Goal: Complete application form

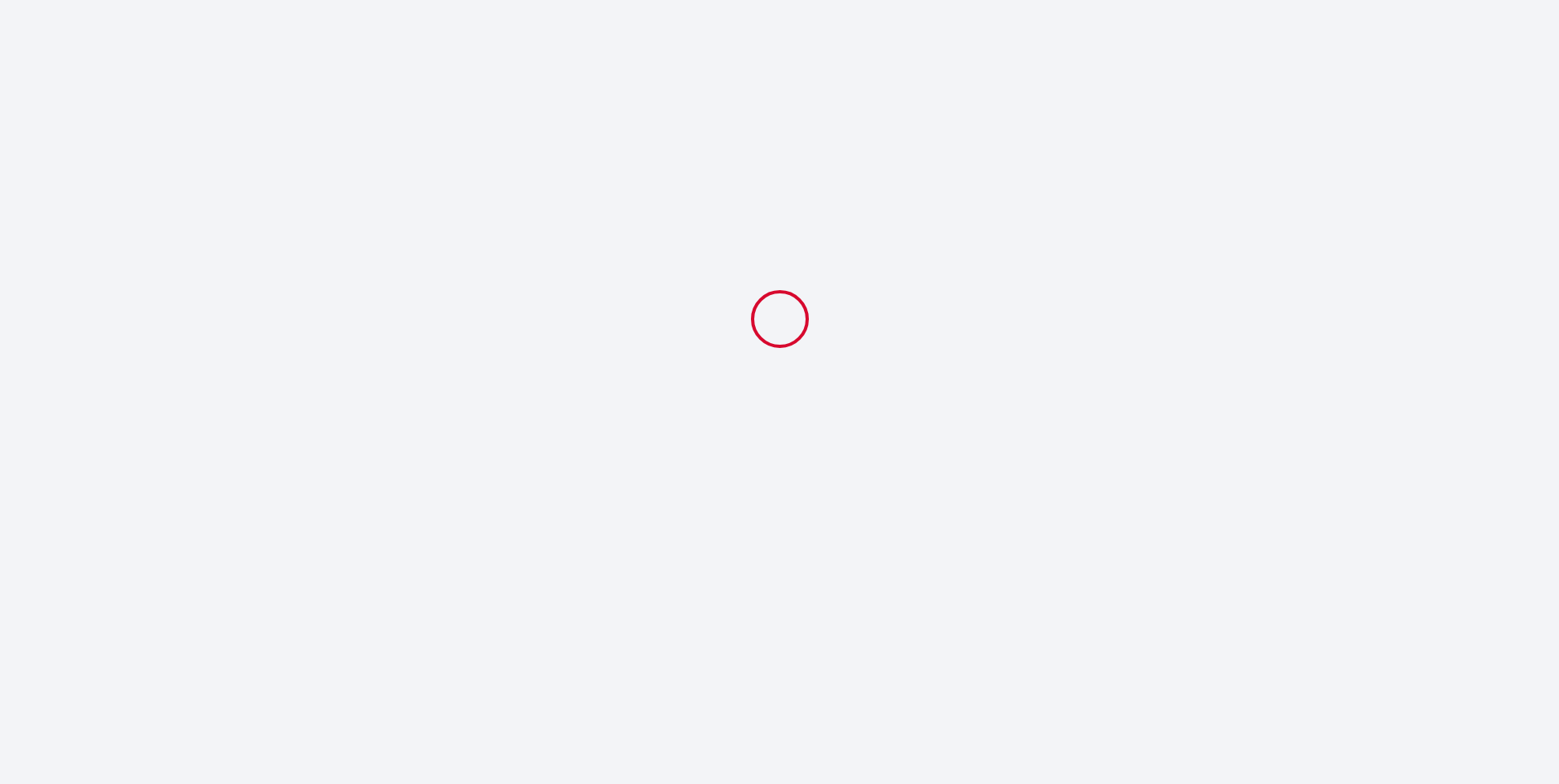
select select
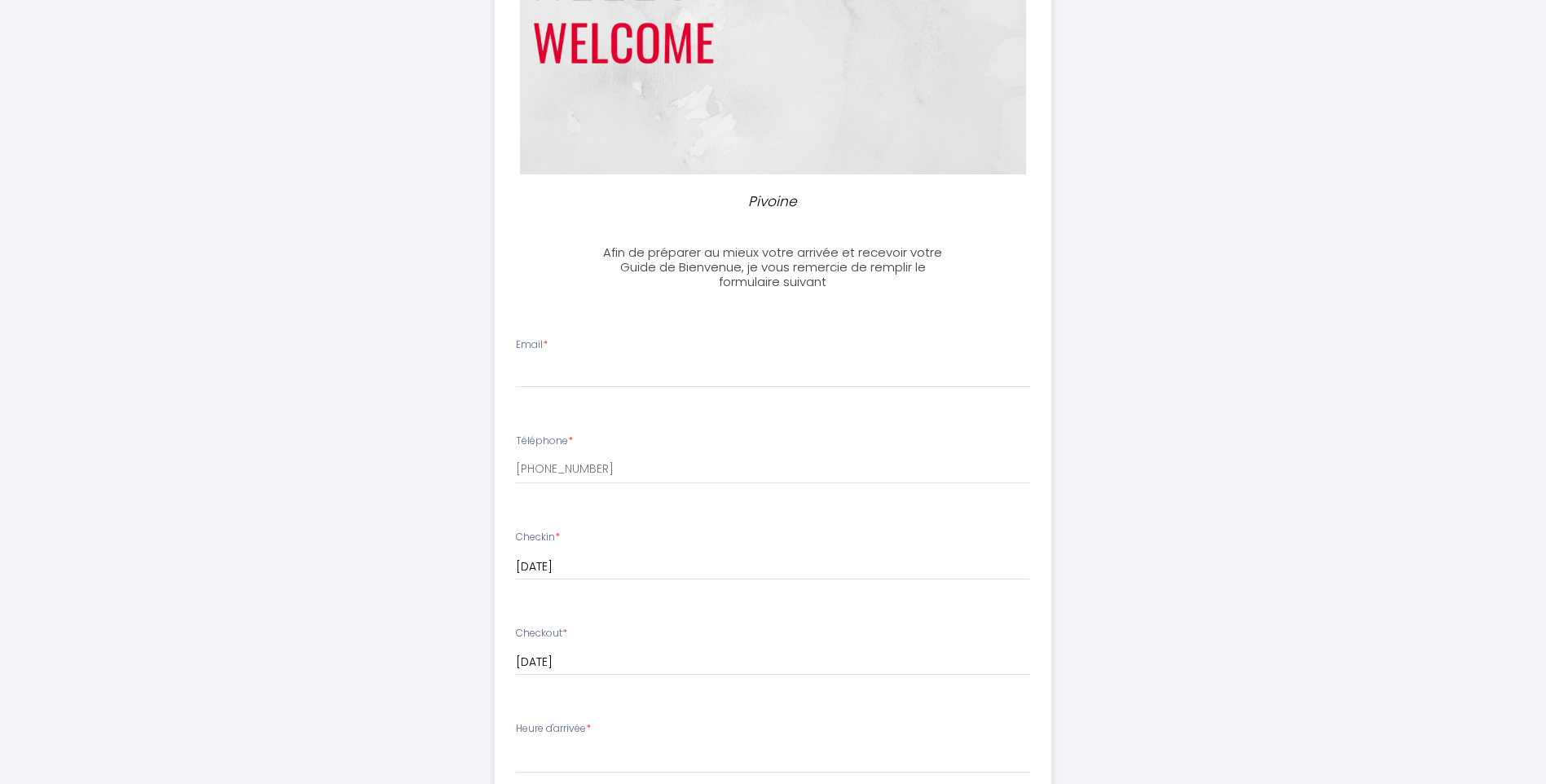
scroll to position [244, 0]
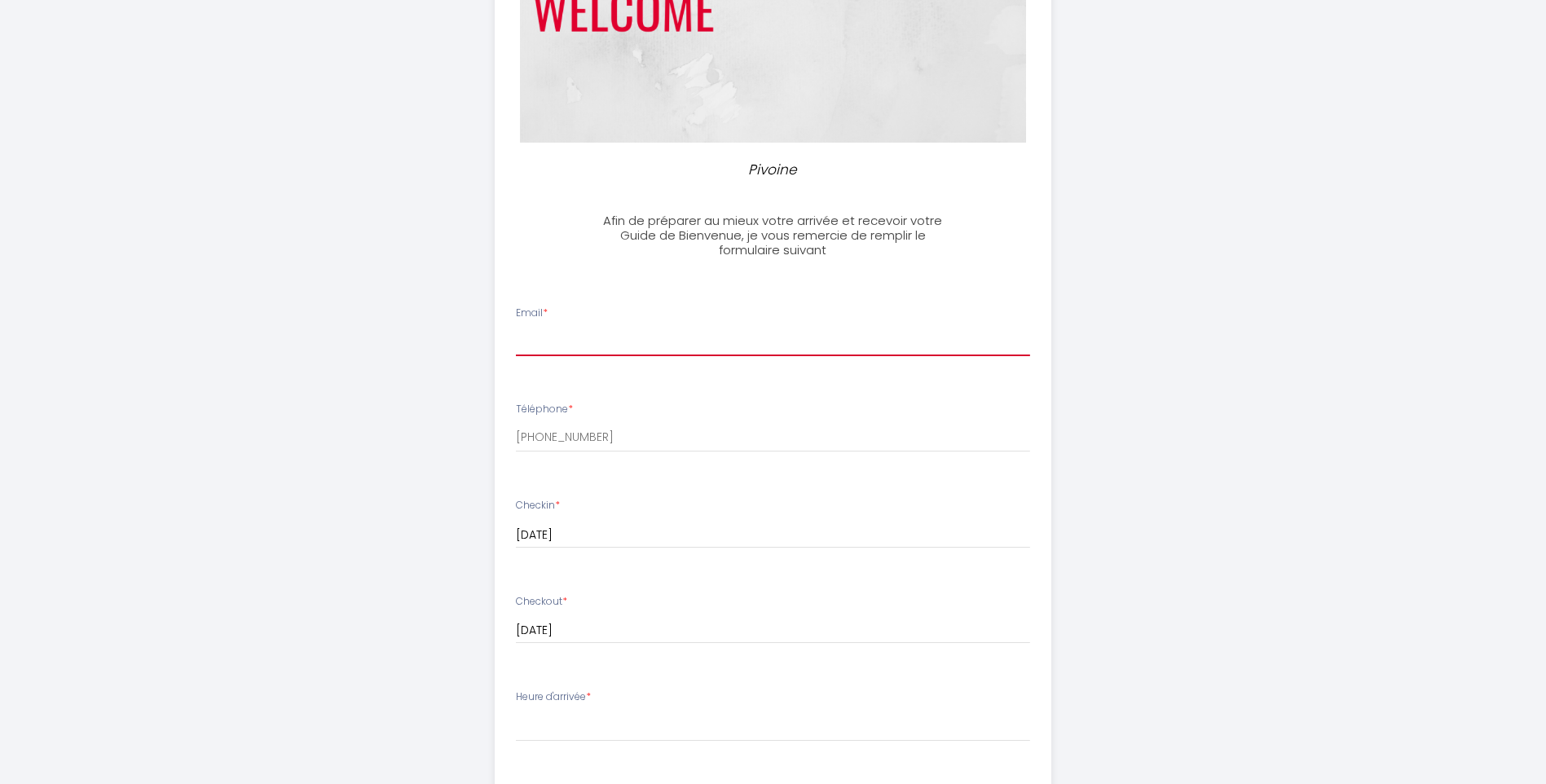
click at [674, 334] on input "Email *" at bounding box center [773, 341] width 514 height 29
type input "[EMAIL_ADDRESS][DOMAIN_NAME]"
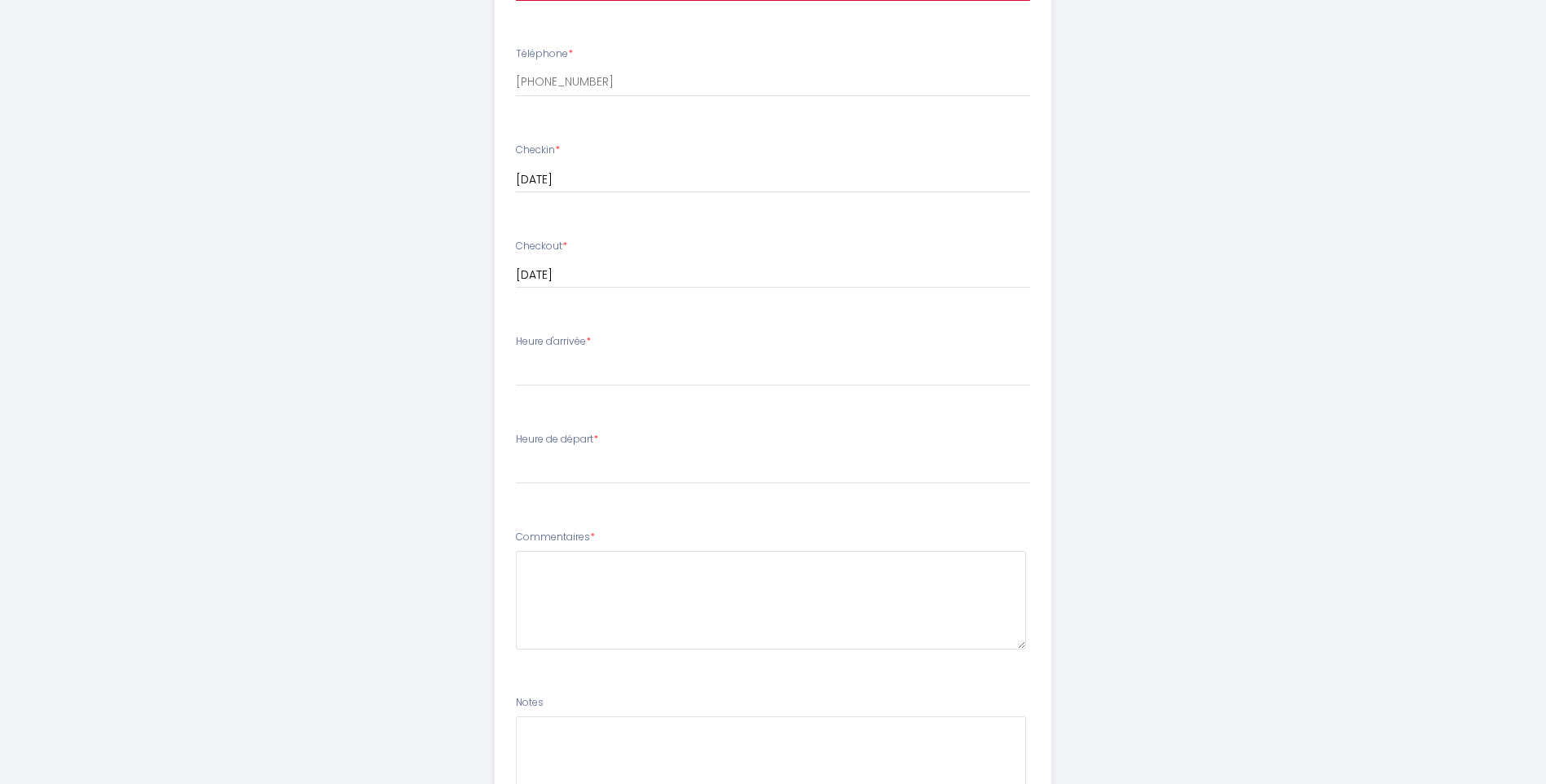
scroll to position [652, 0]
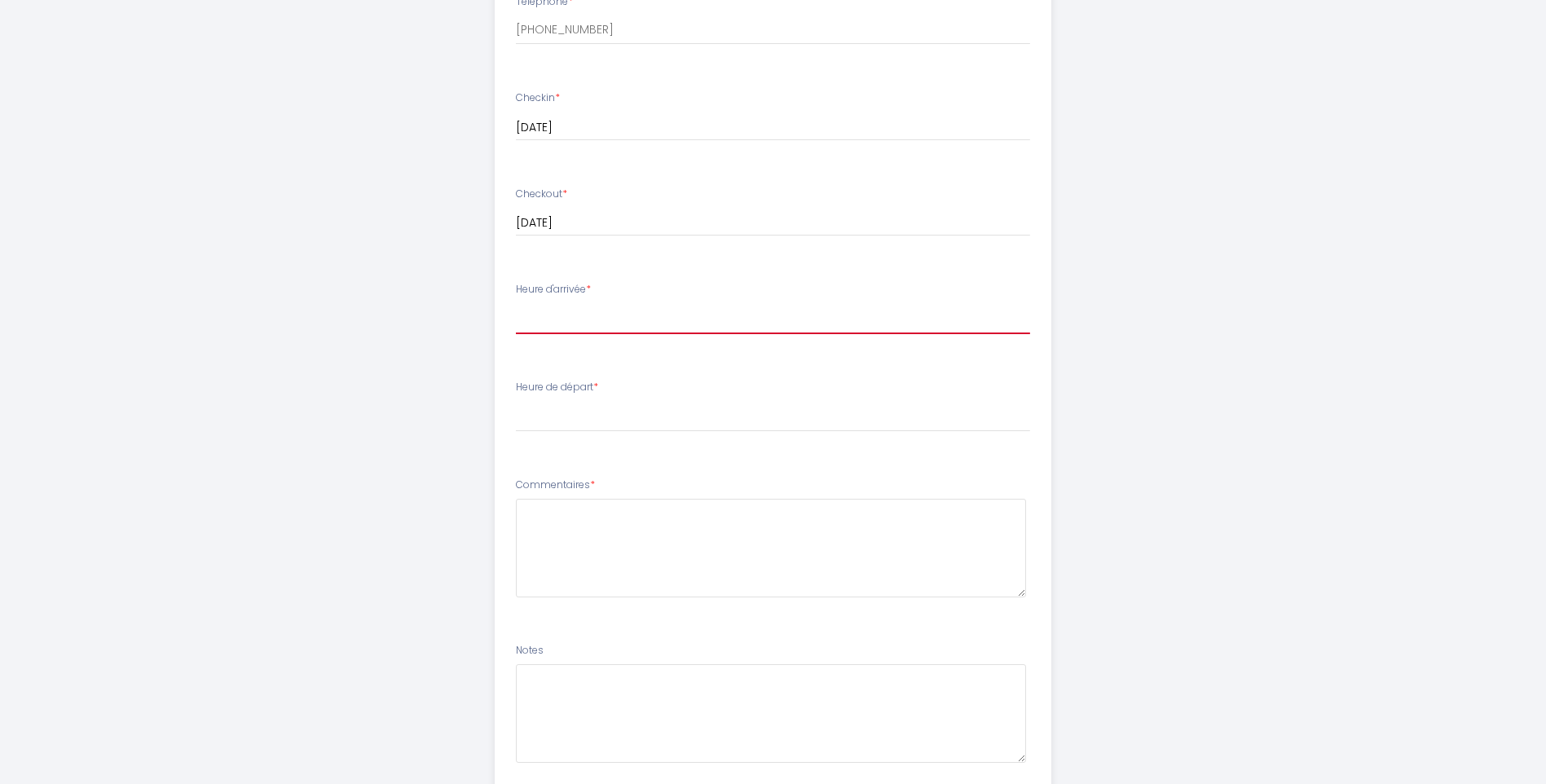
click at [631, 317] on select "14:00 14:30 15:00 15:30 16:00 16:30 17:00 17:30 18:00 18:30 19:00 19:30 20:00 2…" at bounding box center [773, 318] width 514 height 31
select select "14:00"
click at [516, 303] on select "14:00 14:30 15:00 15:30 16:00 16:30 17:00 17:30 18:00 18:30 19:00 19:30 20:00 2…" at bounding box center [773, 318] width 514 height 31
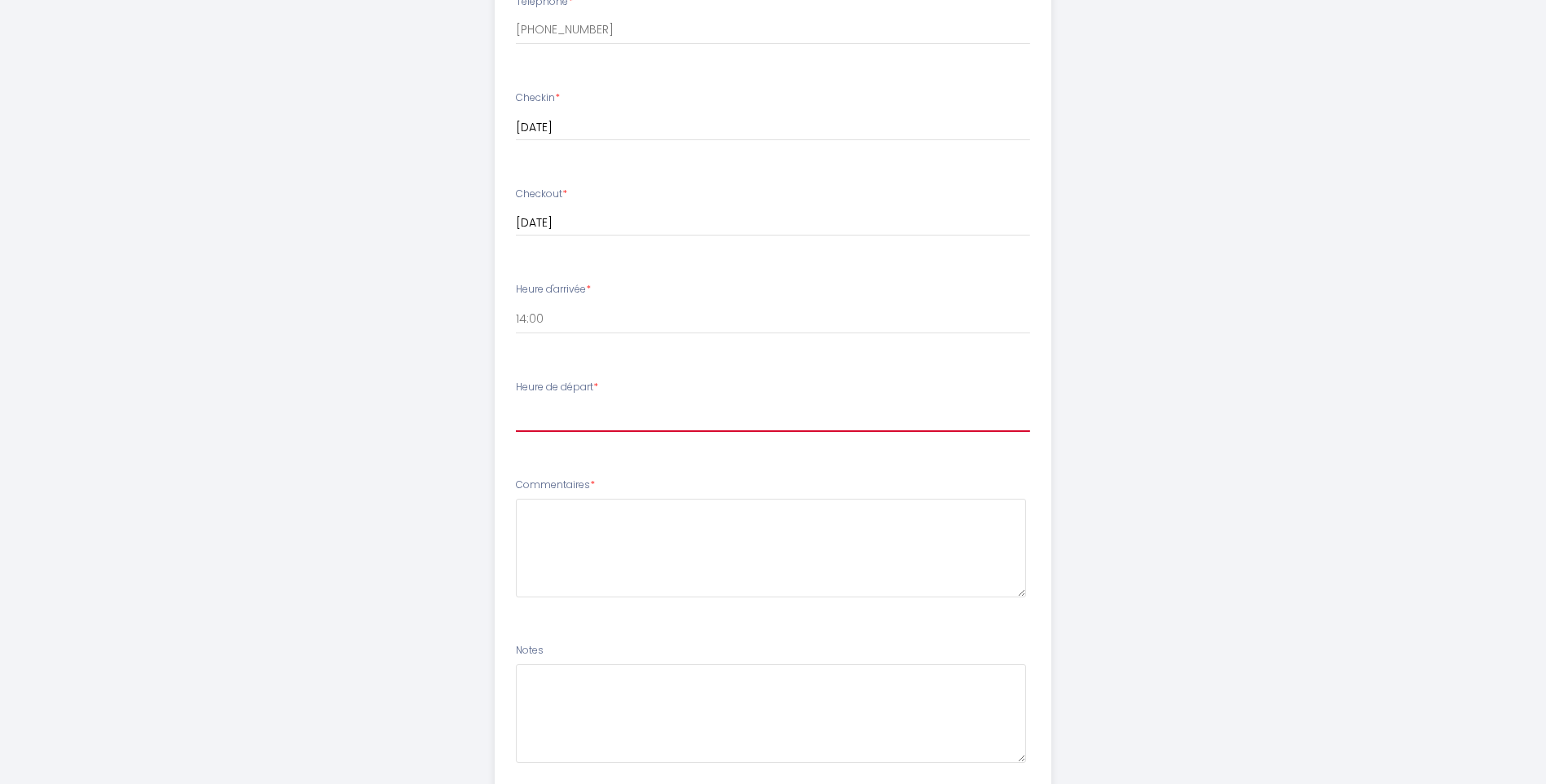
click at [647, 414] on select "00:00 00:30 01:00 01:30 02:00 02:30 03:00 03:30 04:00 04:30 05:00 05:30 06:00 0…" at bounding box center [773, 416] width 514 height 31
select select "11:00"
click at [516, 401] on select "00:00 00:30 01:00 01:30 02:00 02:30 03:00 03:30 04:00 04:30 05:00 05:30 06:00 0…" at bounding box center [773, 416] width 514 height 31
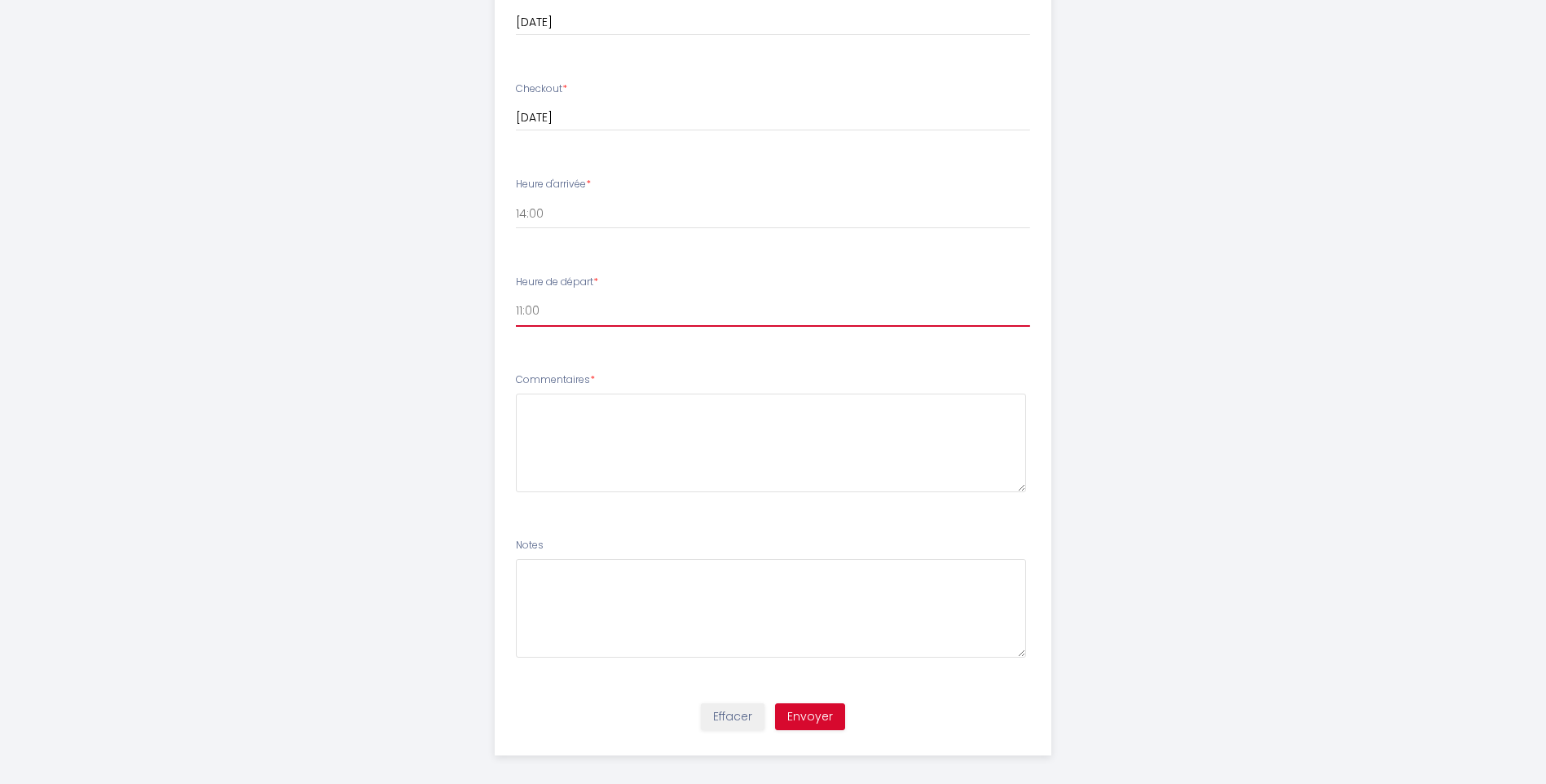
scroll to position [770, 0]
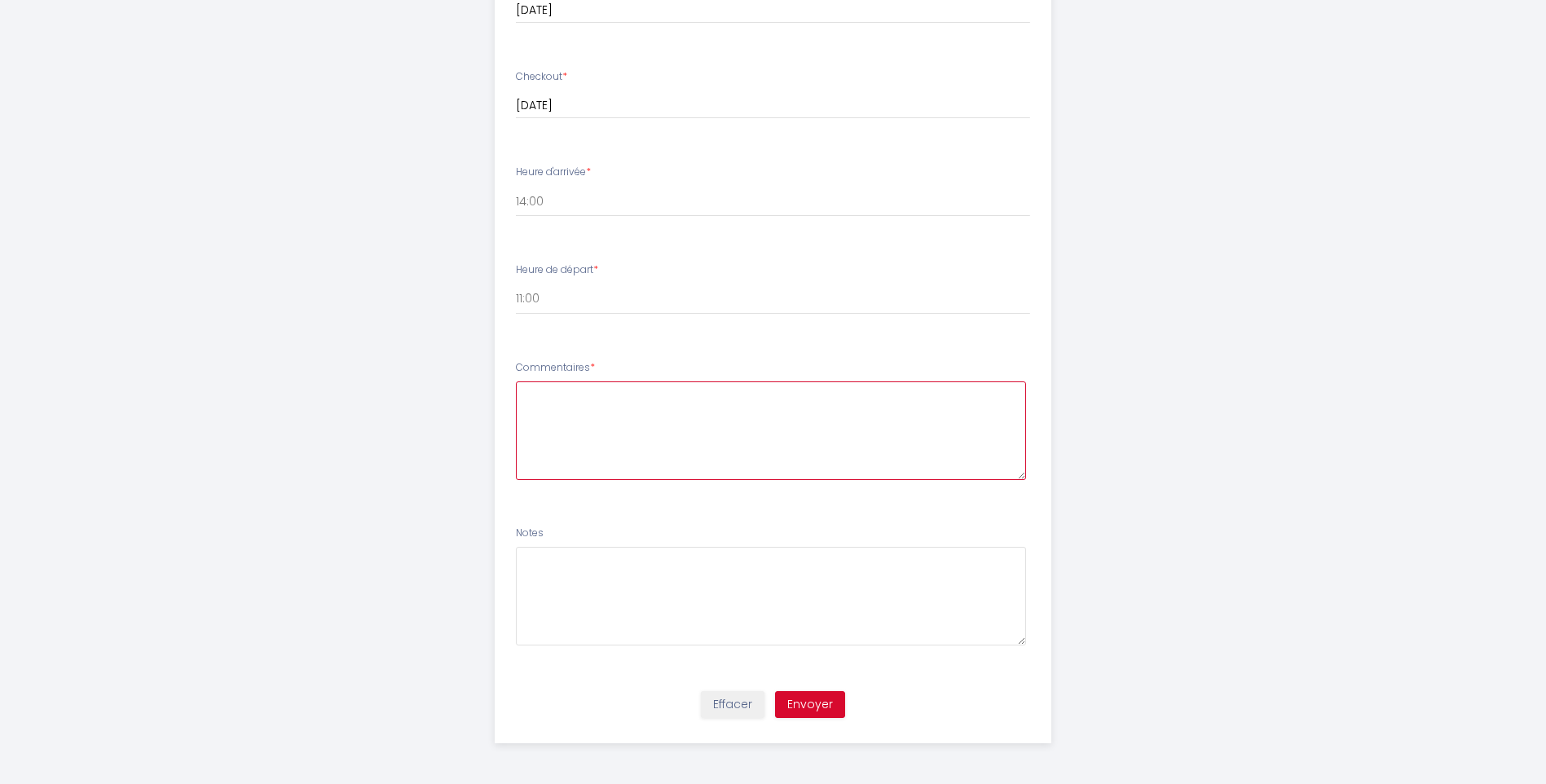
click at [643, 394] on textarea at bounding box center [771, 431] width 511 height 99
type textarea "N"
click at [815, 711] on button "Envoyer" at bounding box center [810, 705] width 70 height 27
type textarea "a"
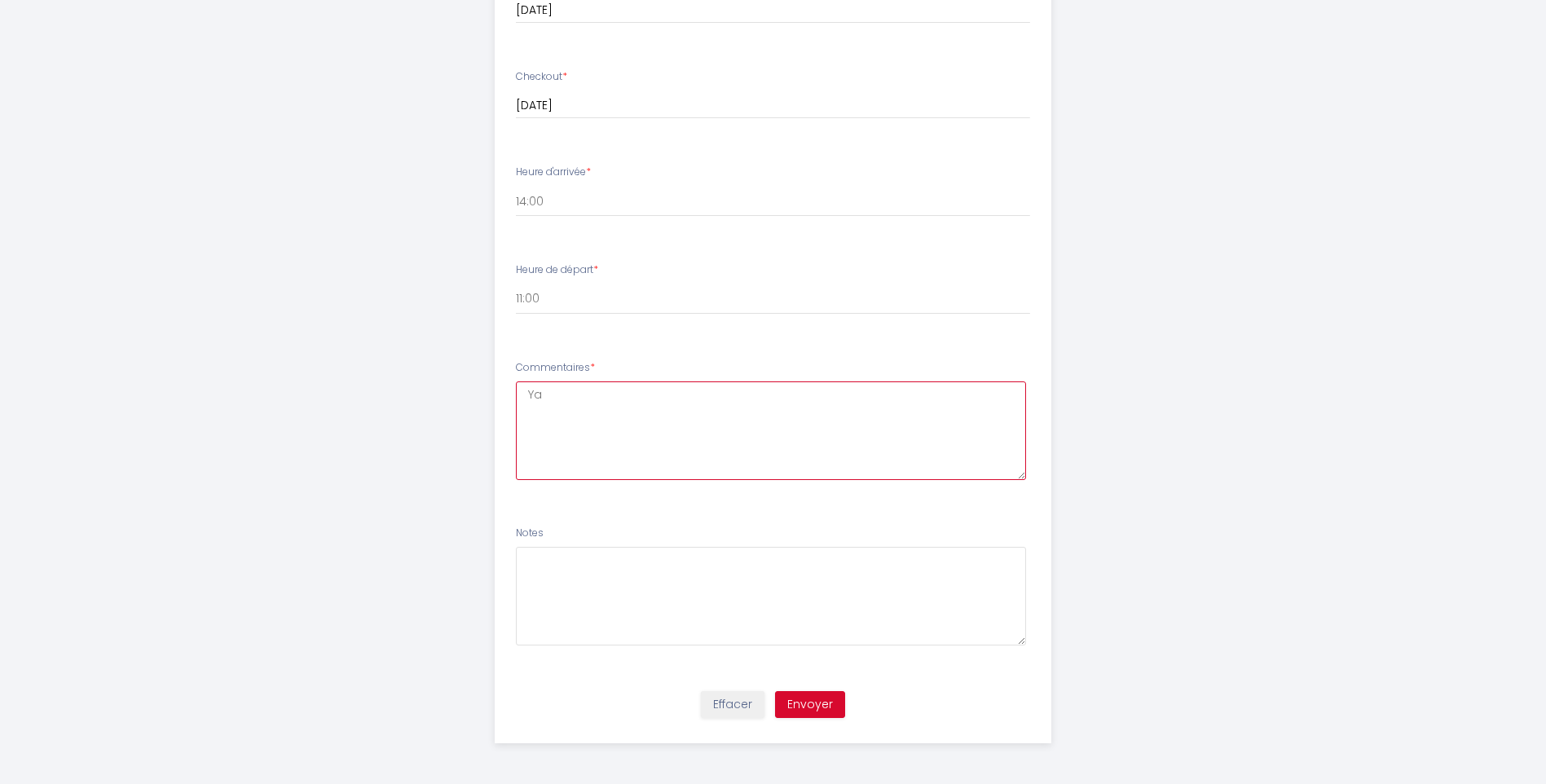
type textarea "Y"
type textarea "Faut-il prévoir les draps?"
click at [810, 707] on button "Envoyer" at bounding box center [810, 705] width 70 height 27
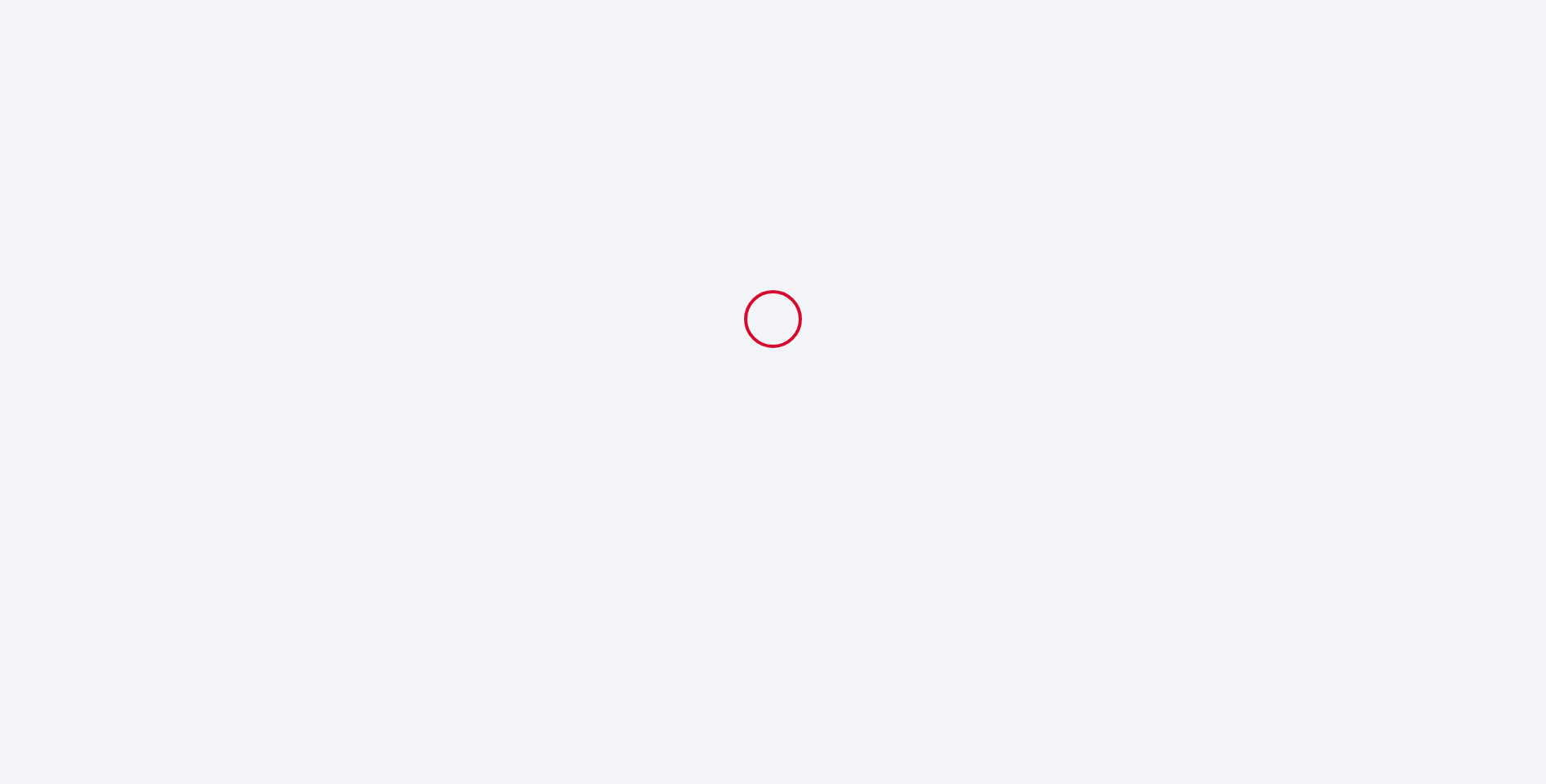
scroll to position [0, 0]
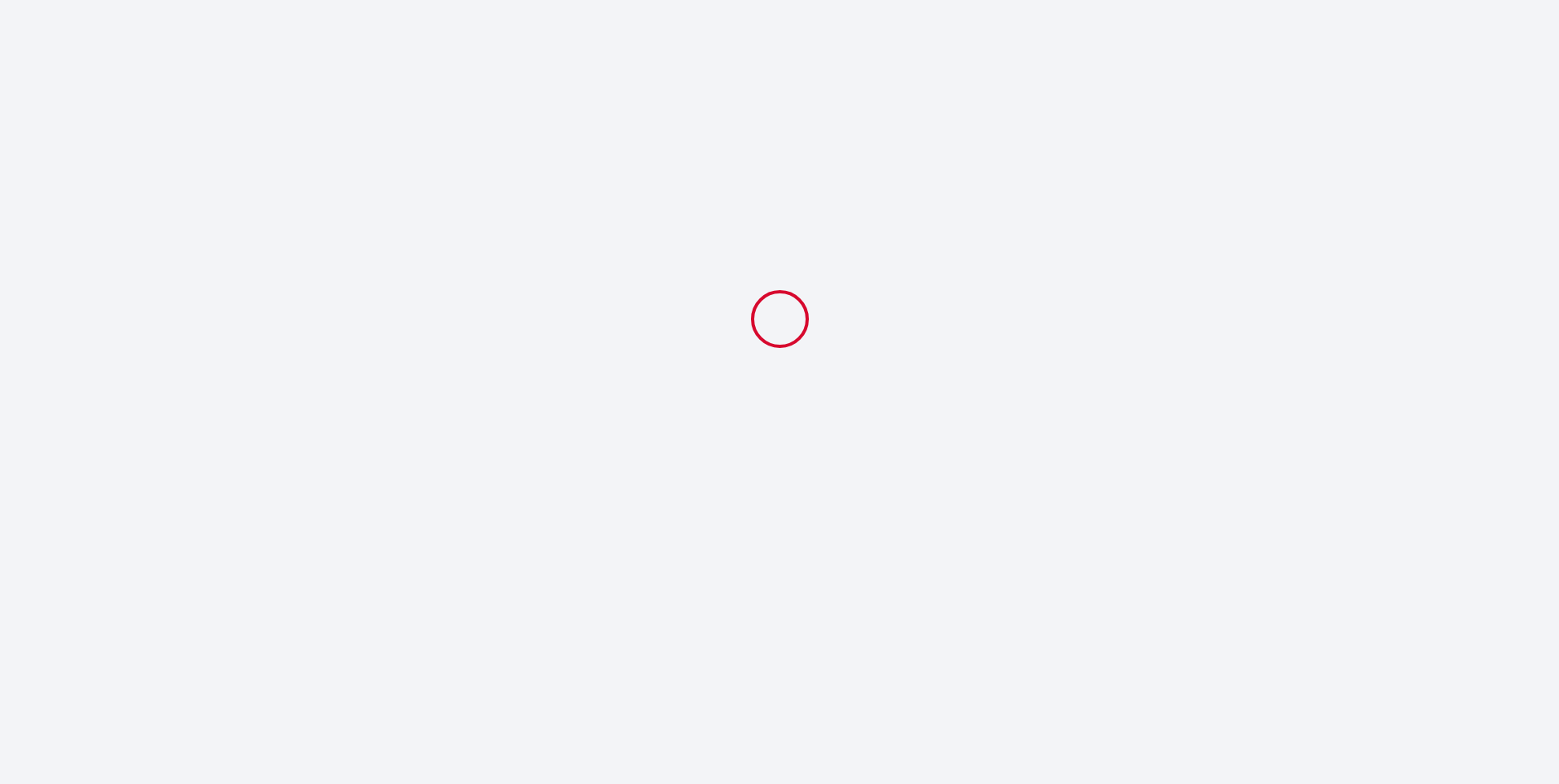
select select "11:00"
